Goal: Book appointment/travel/reservation

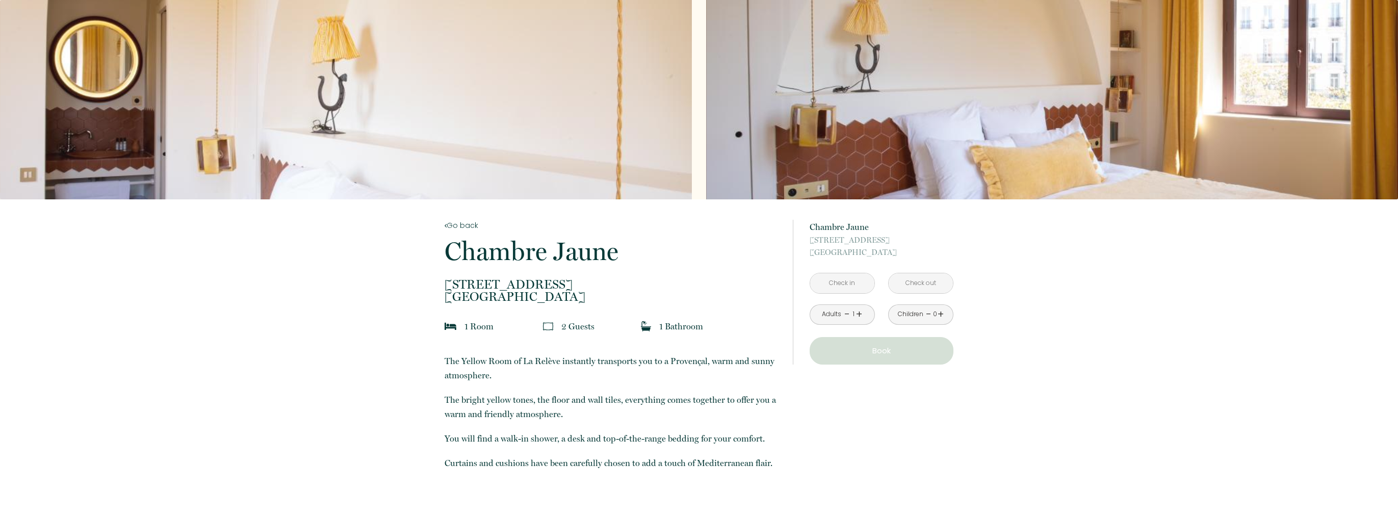
click at [853, 290] on input "text" at bounding box center [842, 283] width 64 height 20
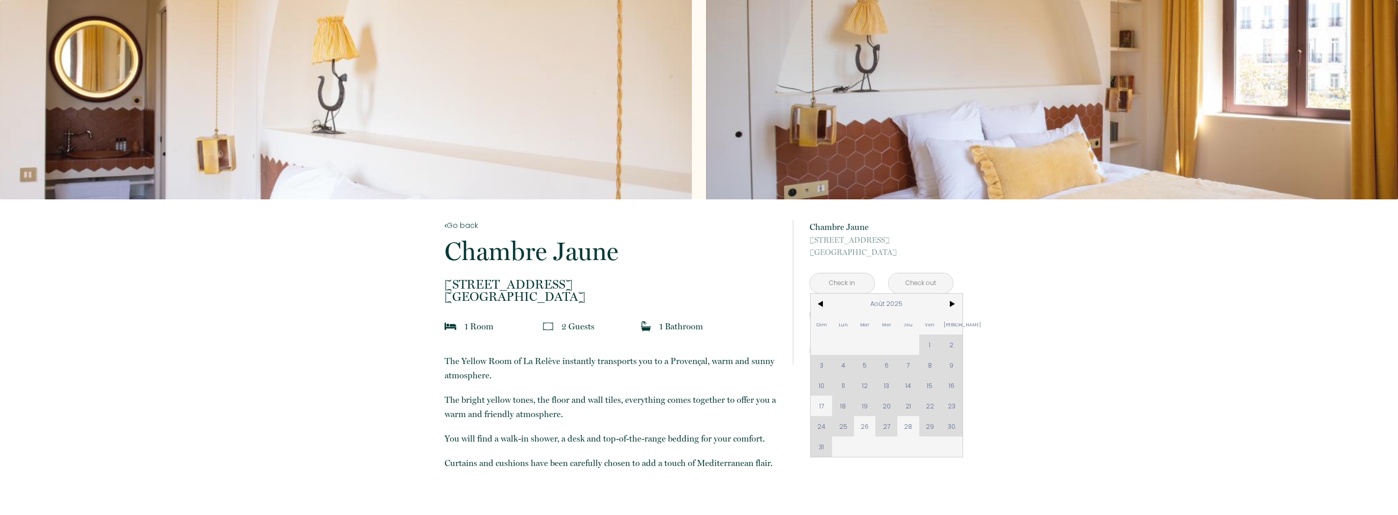
click at [947, 432] on div "Dim Lun Mar Mer Jeu Ven Sam 1 2 3 4 5 6 7 8 9 10 11 12 13 14 15 16 17 18 19 20 …" at bounding box center [887, 375] width 152 height 163
click at [946, 422] on div "Dim Lun Mar Mer Jeu Ven Sam 1 2 3 4 5 6 7 8 9 10 11 12 13 14 15 16 17 18 19 20 …" at bounding box center [887, 375] width 152 height 163
click at [953, 299] on span ">" at bounding box center [952, 304] width 22 height 20
click at [836, 344] on div "Dim Lun Mar Mer Jeu Ven Sam 1 2 3 4 5 6 7 8 9 10 11 12 13 14 15 16 17 18 19 20 …" at bounding box center [887, 365] width 152 height 143
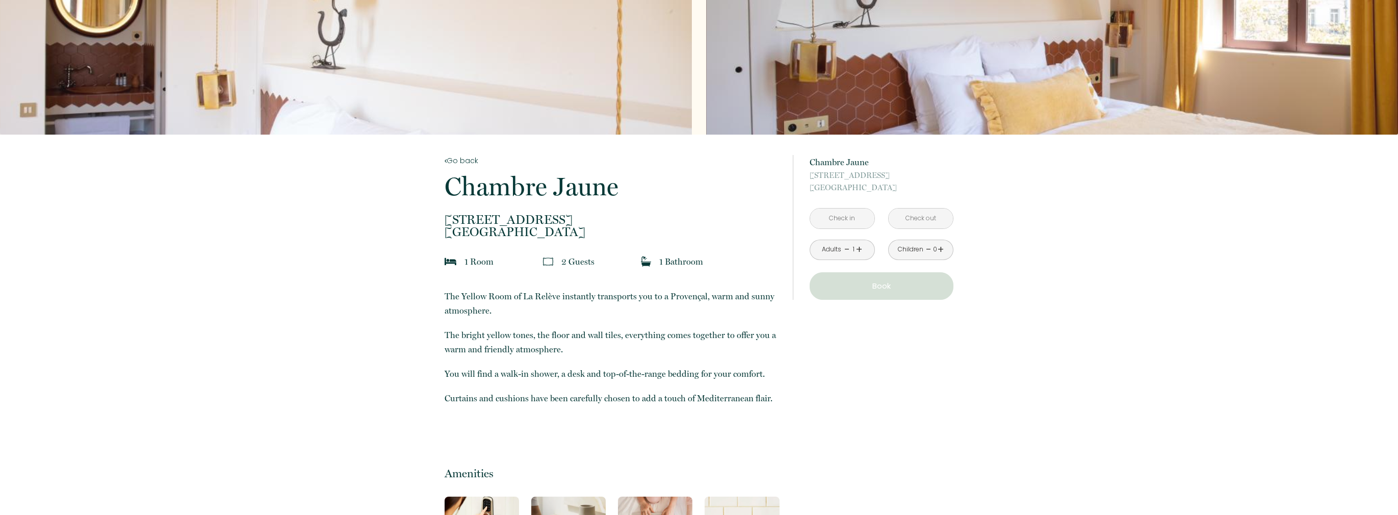
scroll to position [59, 0]
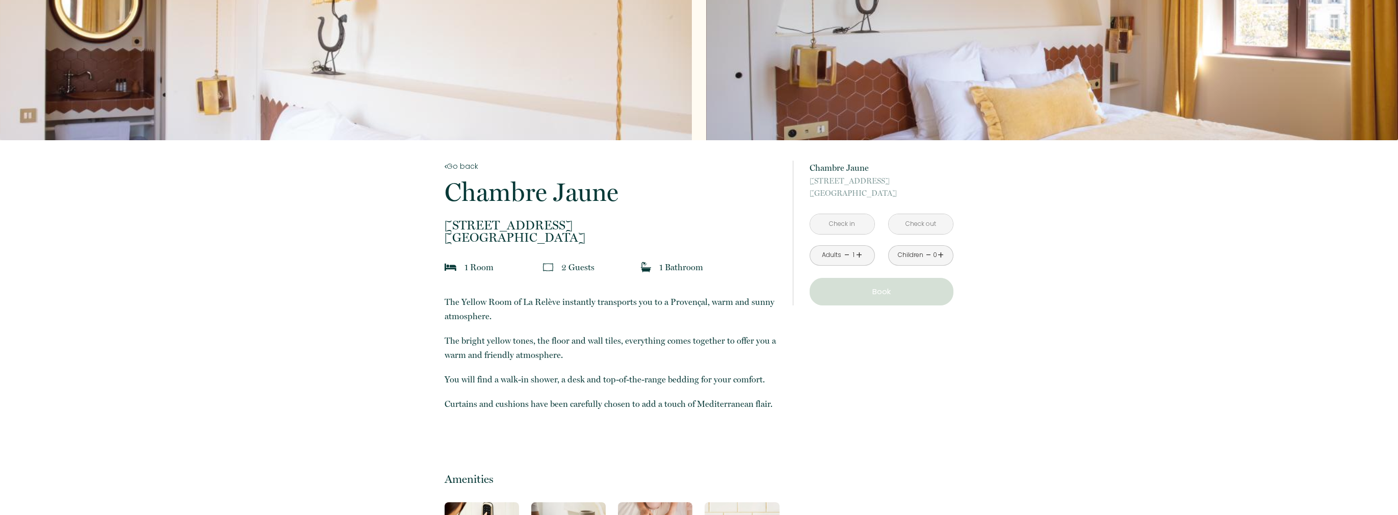
click at [463, 166] on link "Go back" at bounding box center [612, 166] width 335 height 11
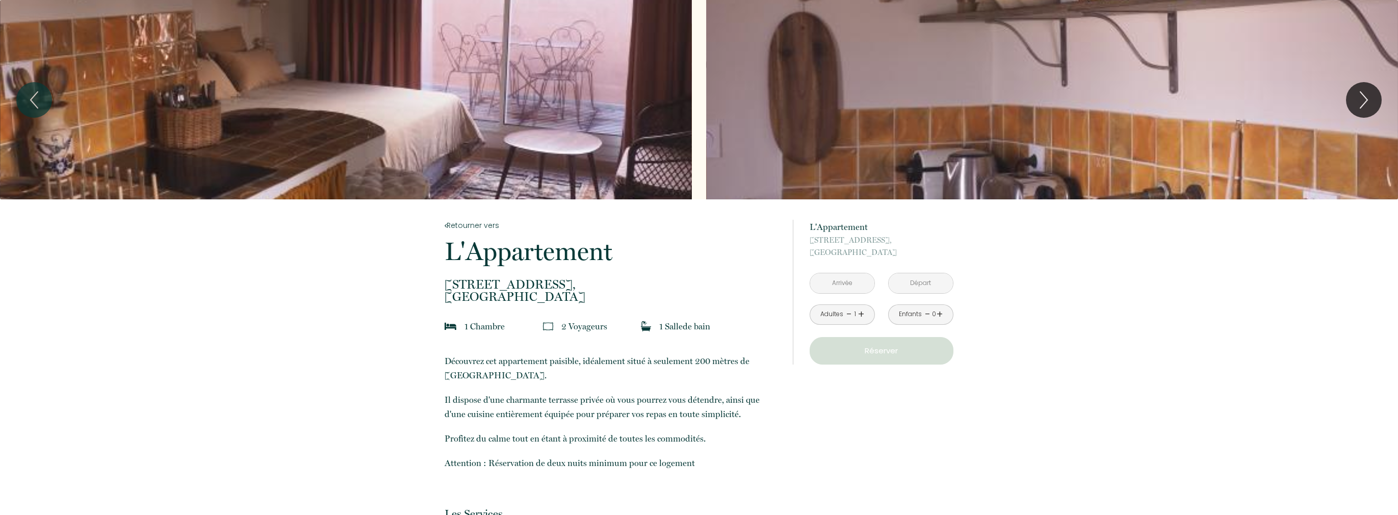
click at [846, 293] on div "< [DATE] > Dim Lun Mar Mer Jeu Ven Sam 1 2 3 4 5 6 7 8 9 10 11 12 13 14 15 16 1…" at bounding box center [842, 283] width 65 height 21
click at [847, 282] on input "text" at bounding box center [842, 283] width 64 height 20
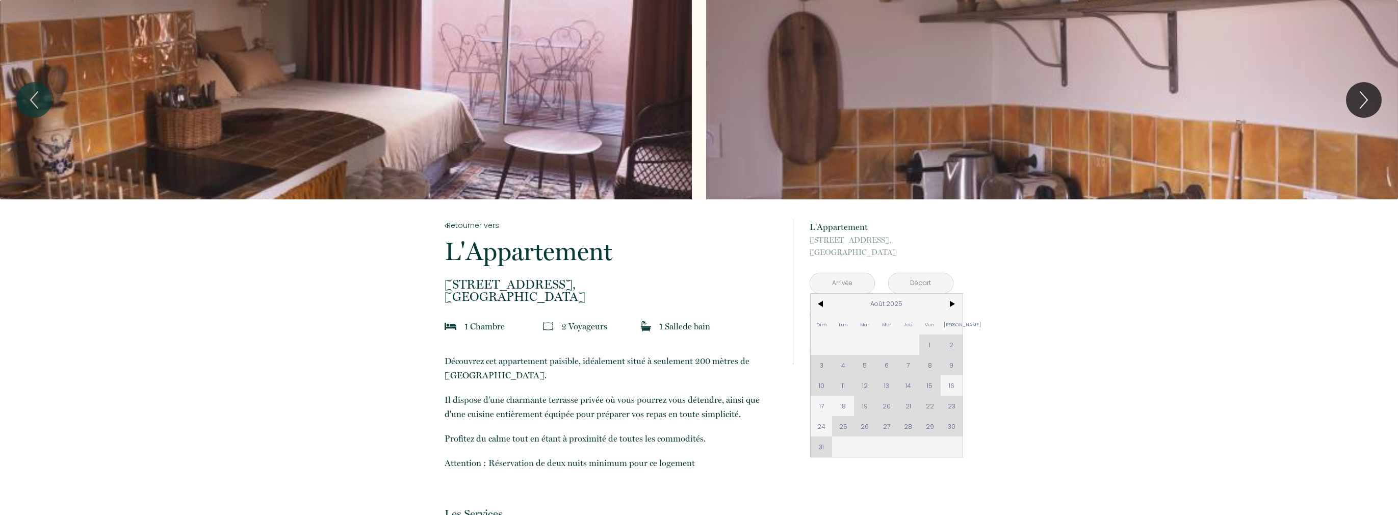
click at [951, 425] on div "Dim Lun Mar Mer Jeu Ven Sam 1 2 3 4 5 6 7 8 9 10 11 12 13 14 15 16 17 18 19 20 …" at bounding box center [887, 375] width 152 height 163
click at [951, 303] on span ">" at bounding box center [952, 304] width 22 height 20
click at [851, 337] on span "1" at bounding box center [843, 345] width 22 height 20
type input "[DATE]"
